Goal: Check status: Check status

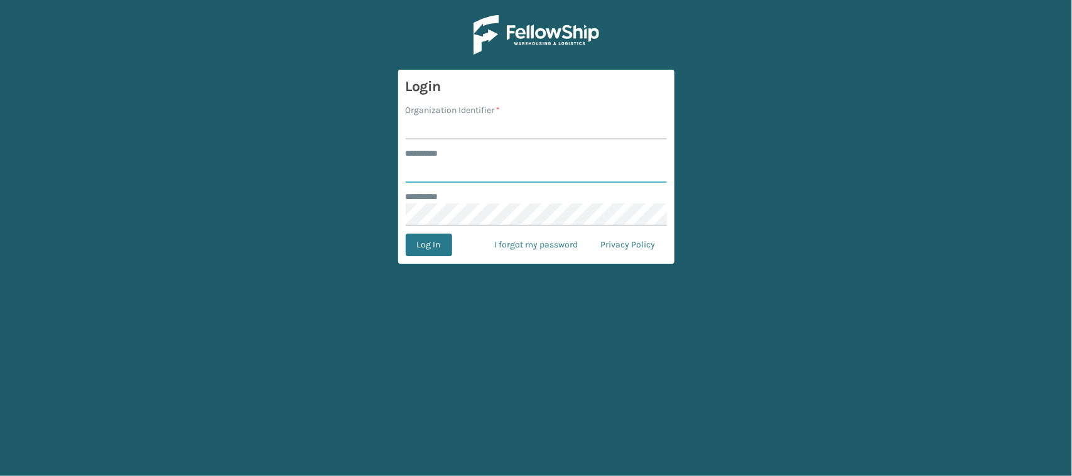
type input "******"
click at [446, 129] on input "Organization Identifier *" at bounding box center [536, 128] width 261 height 23
type input "CDD"
click at [438, 245] on button "Log In" at bounding box center [429, 245] width 46 height 23
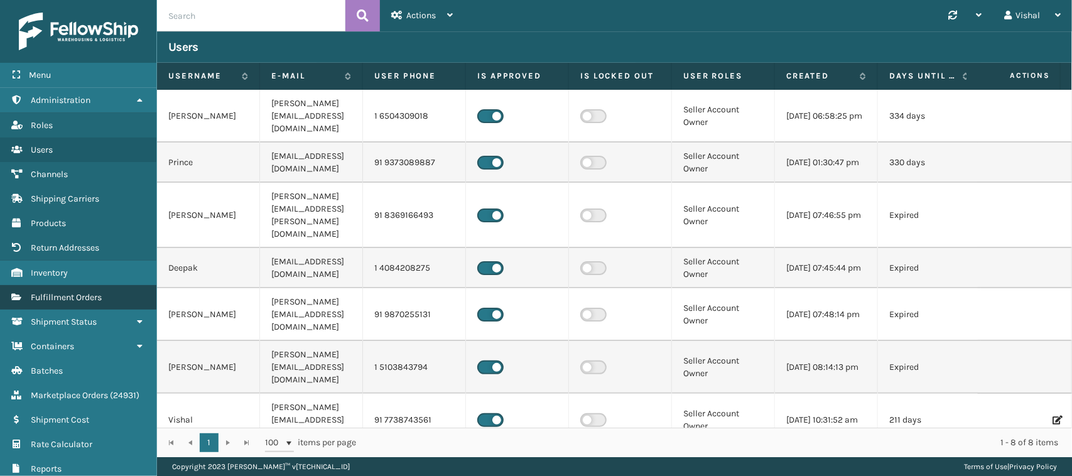
click at [79, 292] on span "Fulfillment Orders" at bounding box center [66, 297] width 71 height 11
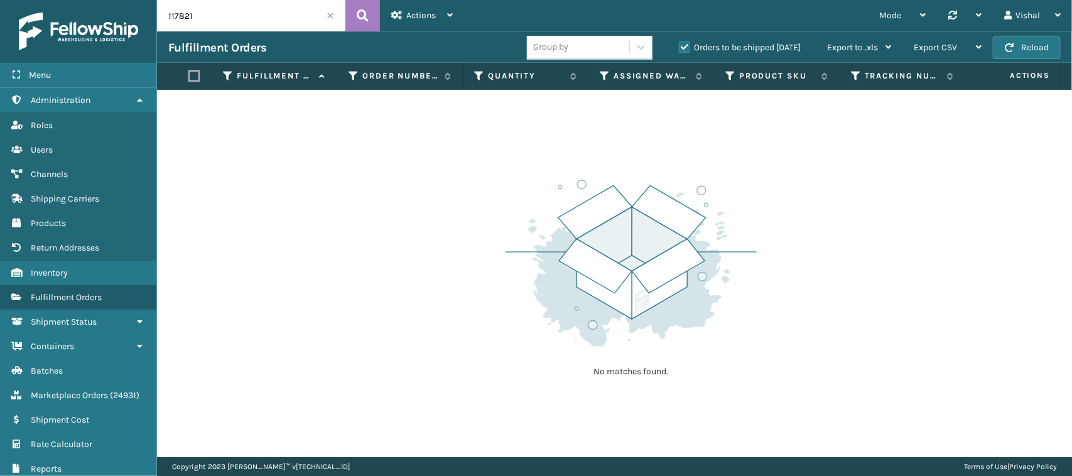
click at [232, 19] on input "117821" at bounding box center [251, 15] width 188 height 31
paste input "934"
type input "117934"
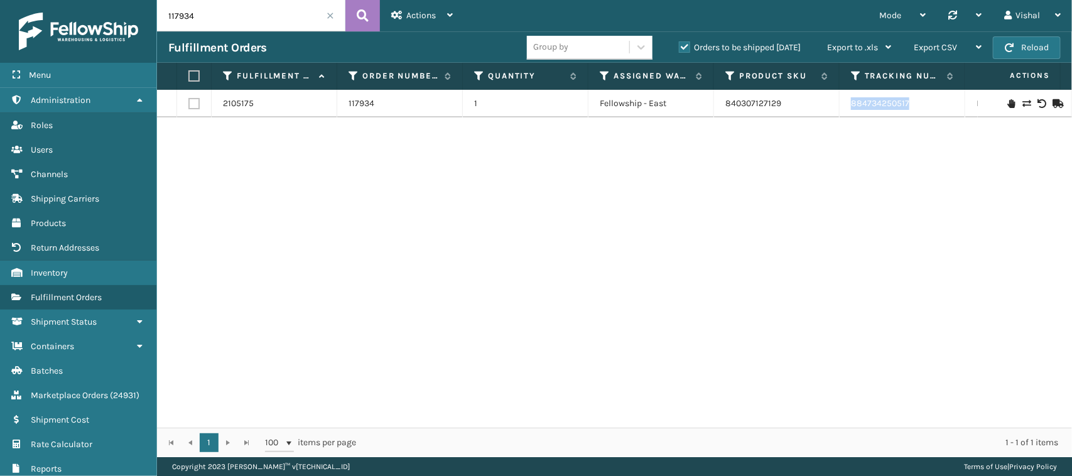
drag, startPoint x: 837, startPoint y: 108, endPoint x: 920, endPoint y: 102, distance: 83.1
click at [920, 102] on tr "2105175 117934 1 Fellowship - East 840307127129 884734250517 FedEx Home Deliver…" at bounding box center [796, 104] width 1279 height 28
copy tr "884734250517"
click at [274, 223] on div "2105175 117934 1 Fellowship - East 840307127129 884734250517 FedEx Home Deliver…" at bounding box center [614, 259] width 915 height 338
